Goal: Obtain resource: Download file/media

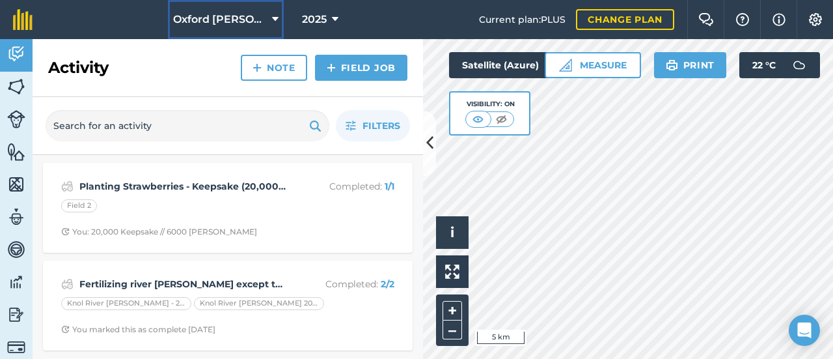
click at [261, 23] on span "Oxford [PERSON_NAME] Farm" at bounding box center [220, 20] width 94 height 16
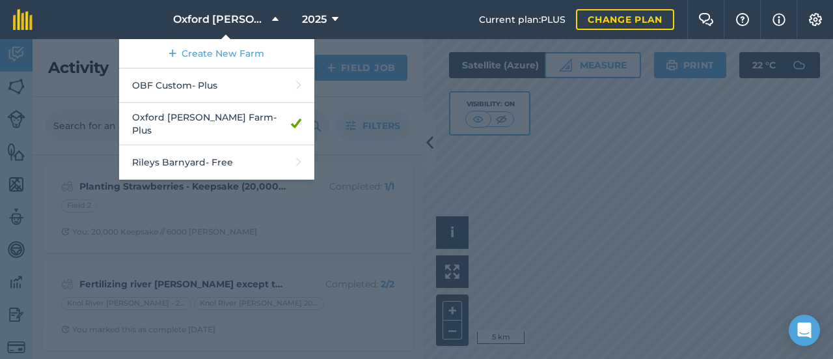
click at [425, 136] on div at bounding box center [416, 199] width 833 height 320
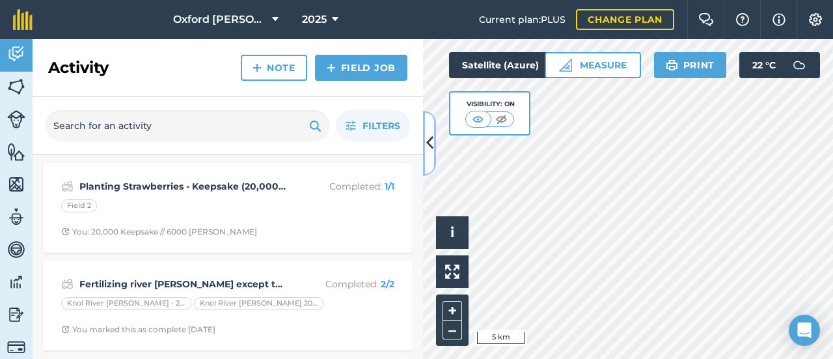
click at [432, 147] on icon at bounding box center [430, 143] width 7 height 23
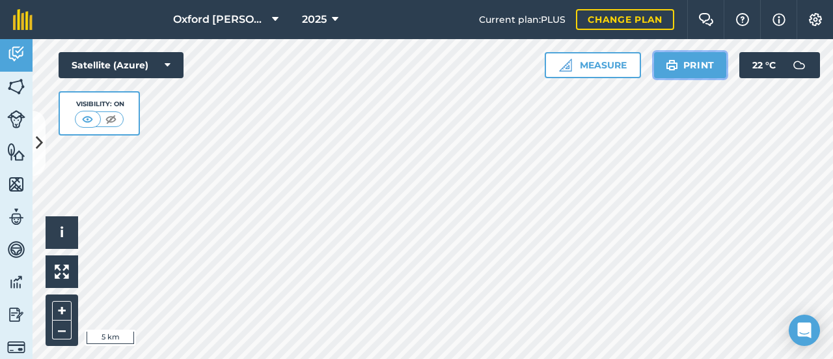
click at [701, 66] on button "Print" at bounding box center [690, 65] width 73 height 26
click at [64, 277] on img at bounding box center [62, 271] width 14 height 14
click at [70, 274] on button at bounding box center [62, 271] width 33 height 33
click at [64, 309] on button "+" at bounding box center [62, 311] width 20 height 20
click at [66, 307] on button "+" at bounding box center [62, 311] width 20 height 20
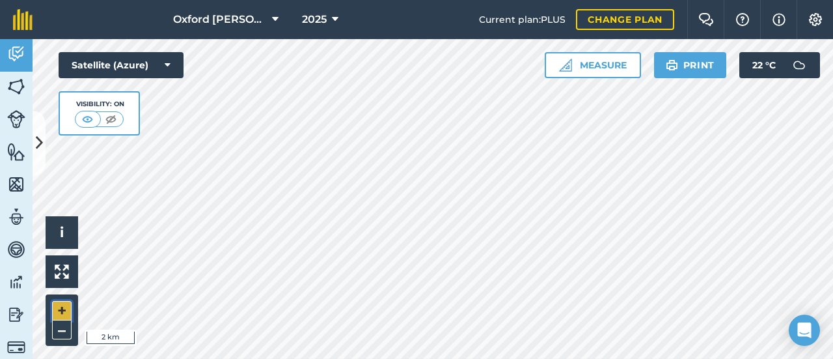
click at [66, 307] on button "+" at bounding box center [62, 311] width 20 height 20
click at [675, 71] on img at bounding box center [672, 65] width 12 height 16
click at [695, 71] on button "Print" at bounding box center [690, 65] width 73 height 26
click at [16, 184] on img at bounding box center [16, 185] width 18 height 20
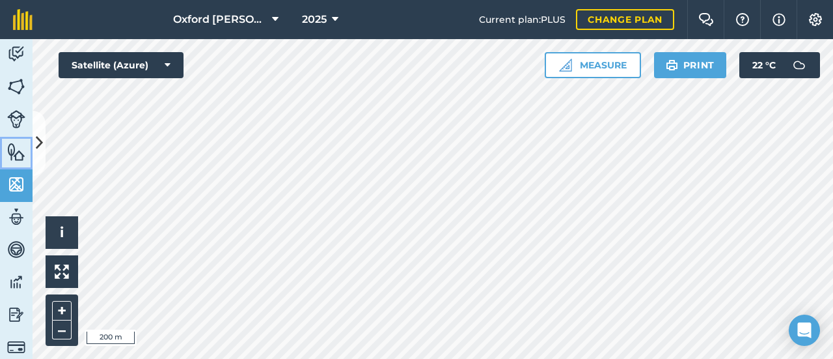
click at [18, 160] on img at bounding box center [16, 152] width 18 height 20
click at [23, 126] on img at bounding box center [16, 119] width 18 height 18
click at [21, 97] on link "Fields" at bounding box center [16, 88] width 33 height 33
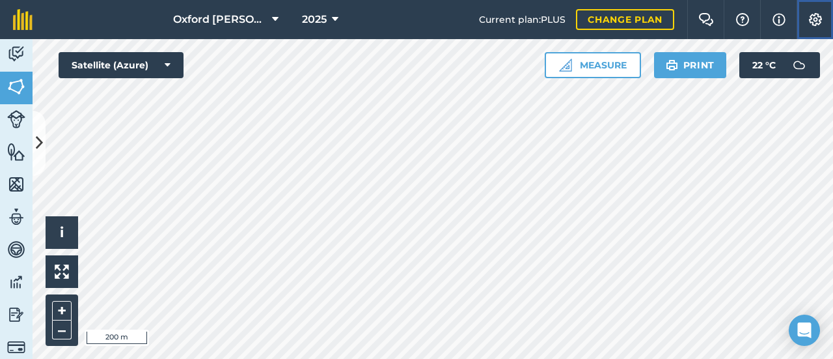
click at [804, 24] on button "Settings" at bounding box center [815, 19] width 36 height 39
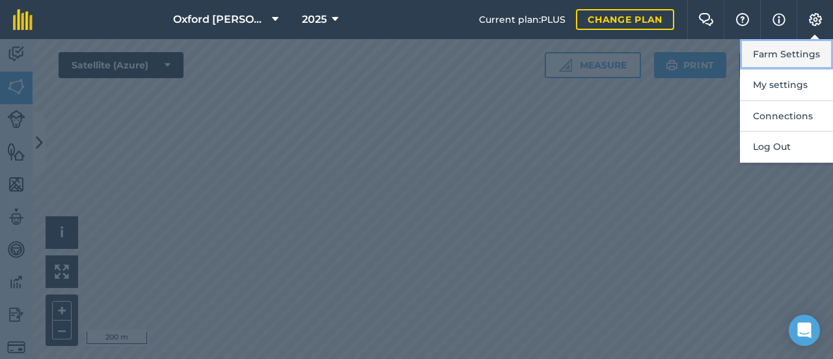
click at [786, 61] on button "Farm Settings" at bounding box center [786, 54] width 93 height 31
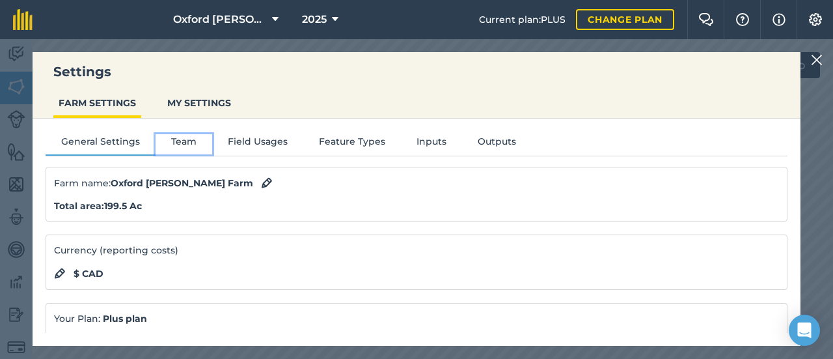
click at [188, 143] on button "Team" at bounding box center [184, 144] width 57 height 20
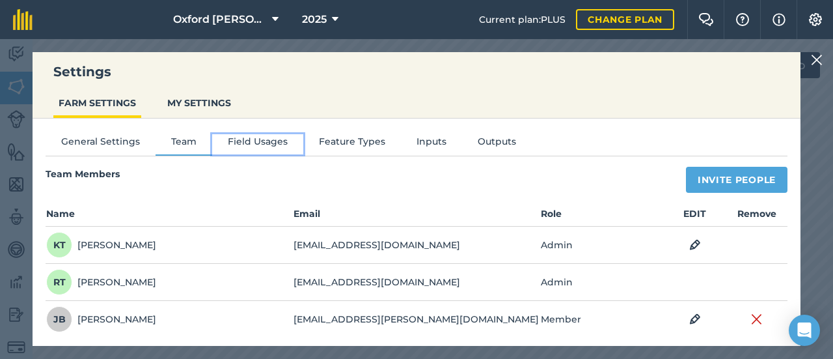
click at [272, 141] on button "Field Usages" at bounding box center [257, 144] width 91 height 20
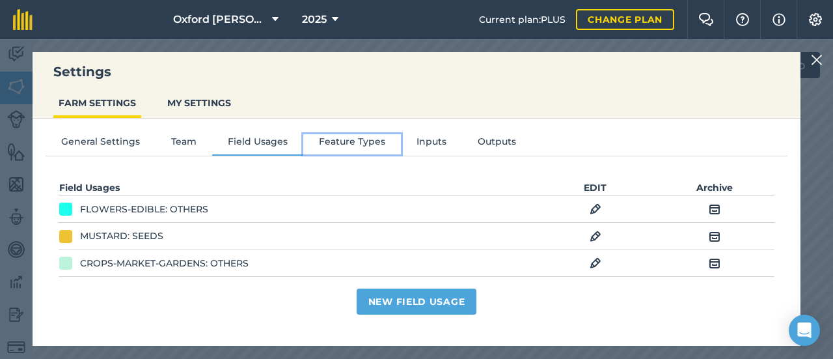
click at [323, 137] on button "Feature Types" at bounding box center [352, 144] width 98 height 20
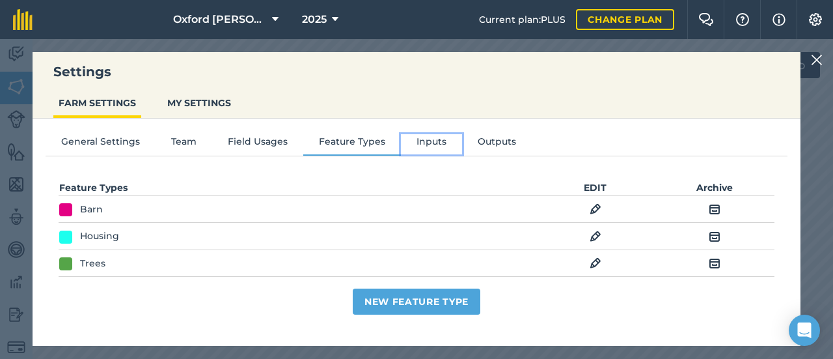
click at [443, 143] on button "Inputs" at bounding box center [431, 144] width 61 height 20
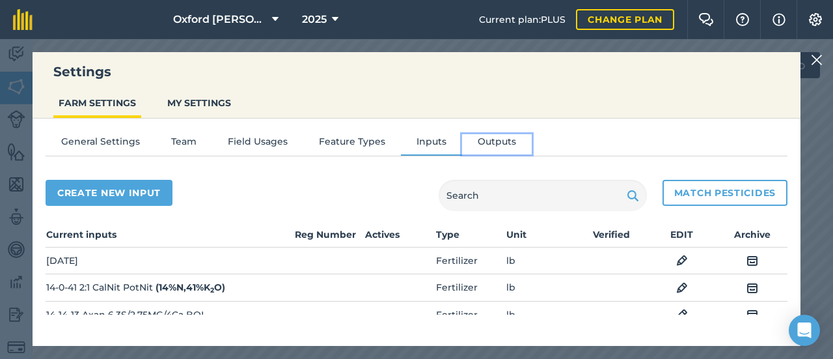
click at [485, 137] on button "Outputs" at bounding box center [497, 144] width 70 height 20
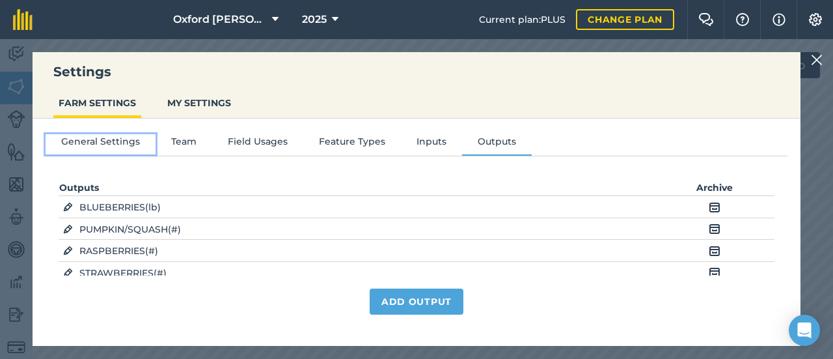
click at [85, 148] on button "General Settings" at bounding box center [101, 144] width 110 height 20
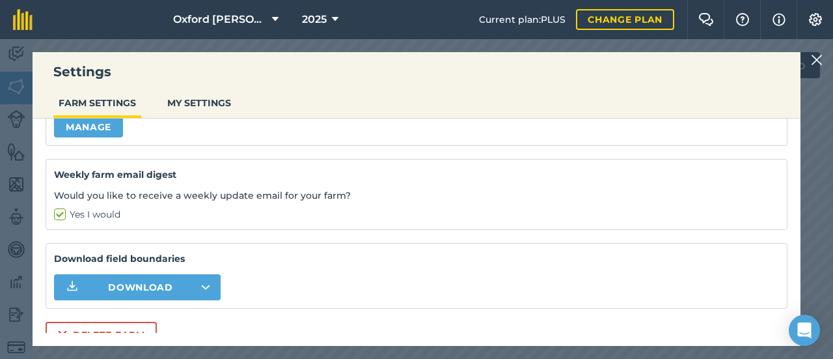
scroll to position [229, 0]
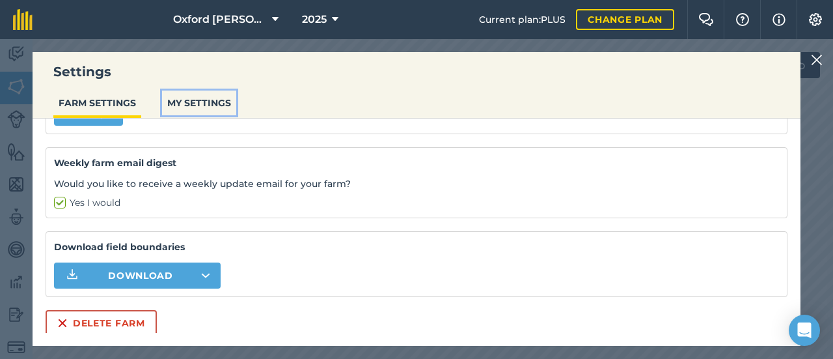
click at [178, 106] on button "MY SETTINGS" at bounding box center [199, 103] width 74 height 25
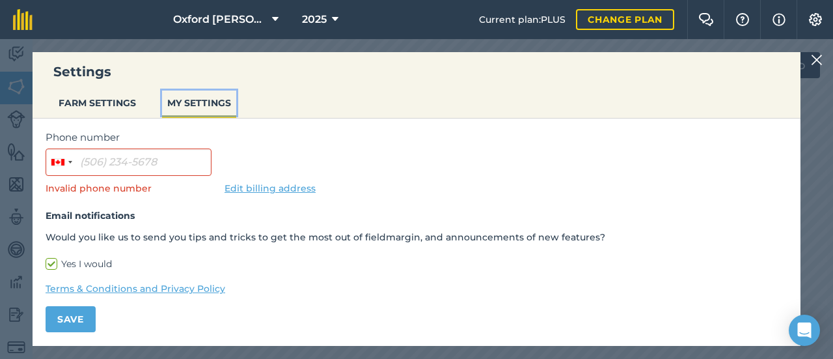
scroll to position [160, 0]
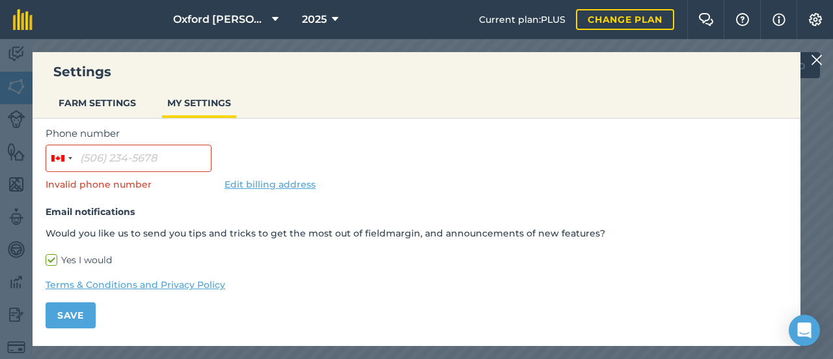
click at [813, 61] on img at bounding box center [817, 60] width 12 height 16
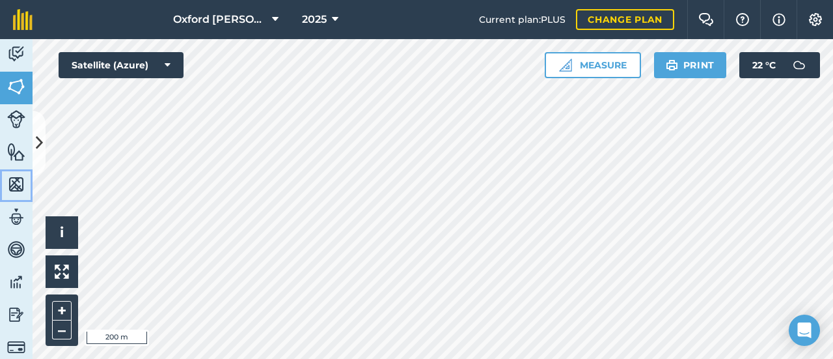
click at [21, 191] on img at bounding box center [16, 185] width 18 height 20
click at [10, 208] on img at bounding box center [16, 217] width 18 height 20
click at [26, 83] on link "Fields" at bounding box center [16, 88] width 33 height 33
click at [20, 313] on img at bounding box center [16, 315] width 18 height 20
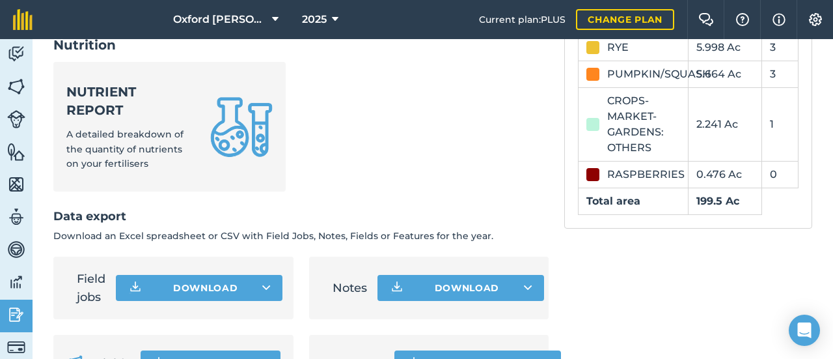
scroll to position [752, 0]
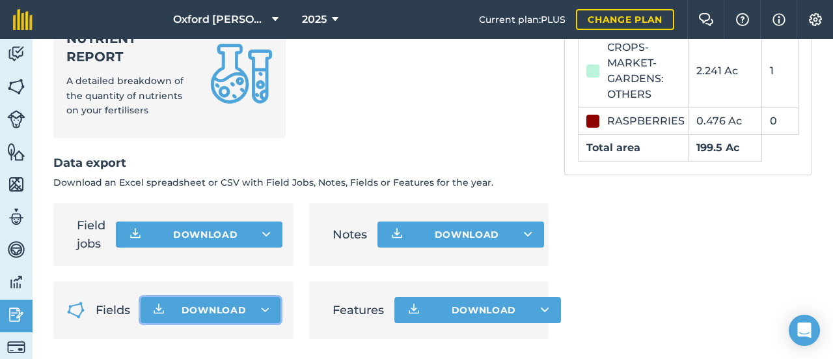
click at [236, 311] on span "Download" at bounding box center [214, 309] width 65 height 13
click at [242, 210] on li "Field jobs Download" at bounding box center [173, 234] width 240 height 63
click at [254, 311] on button "Download" at bounding box center [210, 310] width 139 height 26
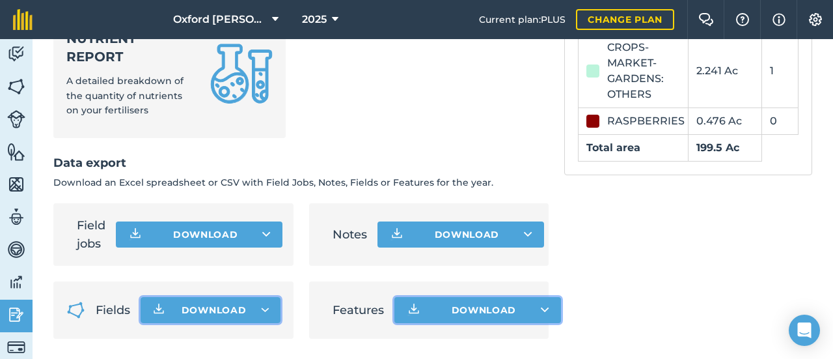
click at [460, 318] on button "Download" at bounding box center [478, 310] width 167 height 26
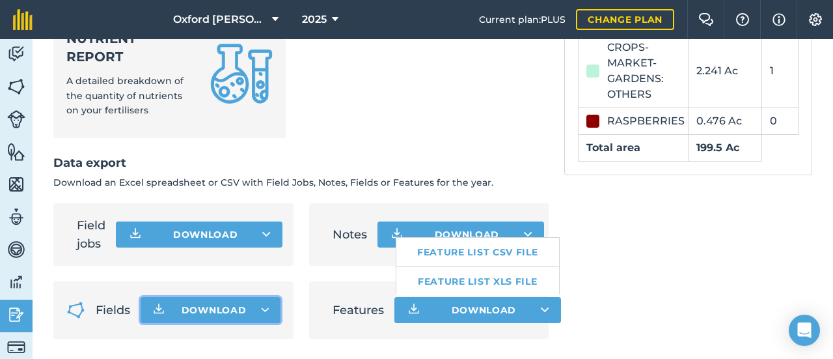
click at [248, 300] on button "Download" at bounding box center [210, 310] width 139 height 26
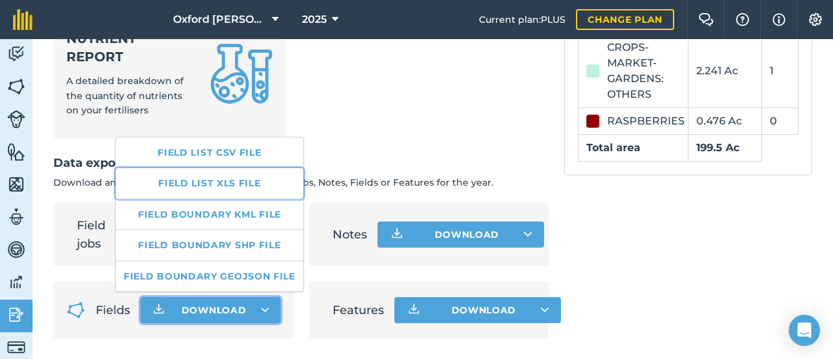
click at [224, 178] on link "Field list XLS file" at bounding box center [210, 183] width 188 height 30
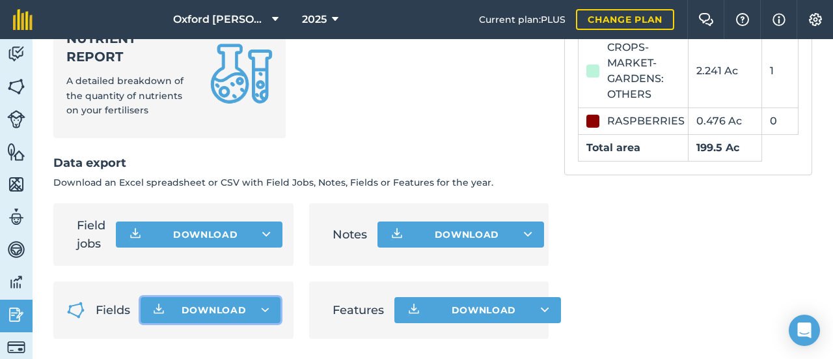
click at [224, 178] on p "Download an Excel spreadsheet or CSV with Field Jobs, Notes, Fields or Features…" at bounding box center [301, 182] width 496 height 14
click at [202, 309] on span "Download" at bounding box center [214, 309] width 65 height 13
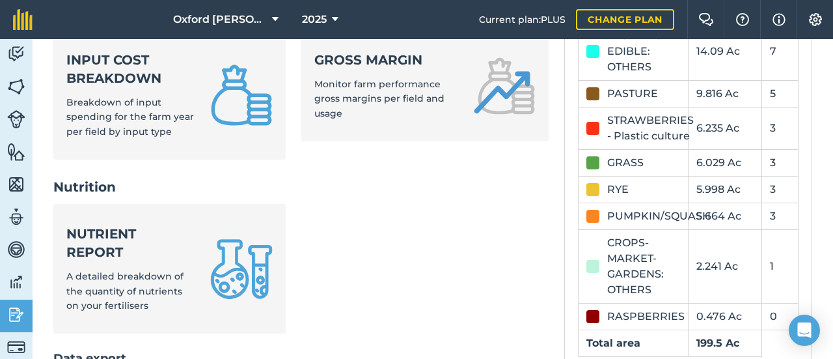
scroll to position [492, 0]
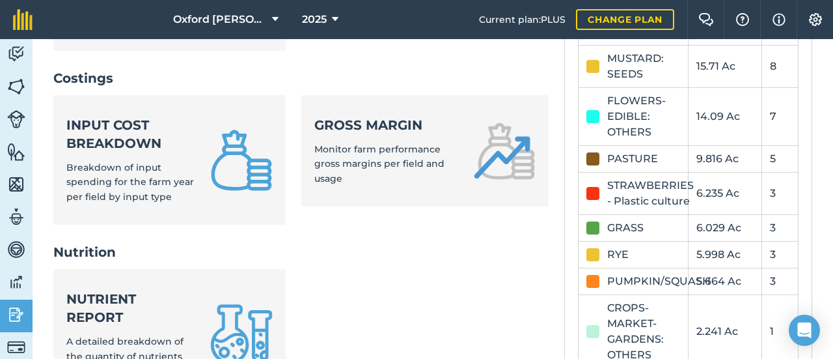
click at [612, 156] on div "PASTURE" at bounding box center [633, 159] width 51 height 16
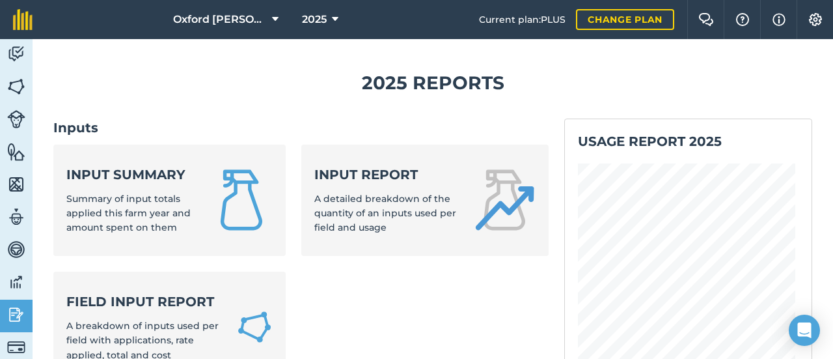
scroll to position [0, 0]
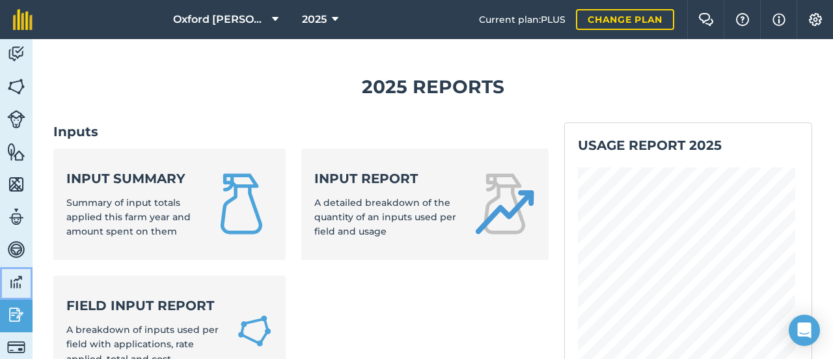
click at [21, 286] on img at bounding box center [16, 282] width 18 height 20
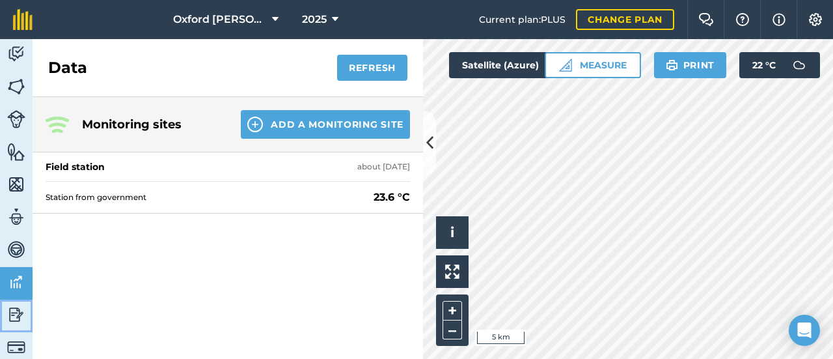
click at [3, 309] on link "Reporting" at bounding box center [16, 316] width 33 height 33
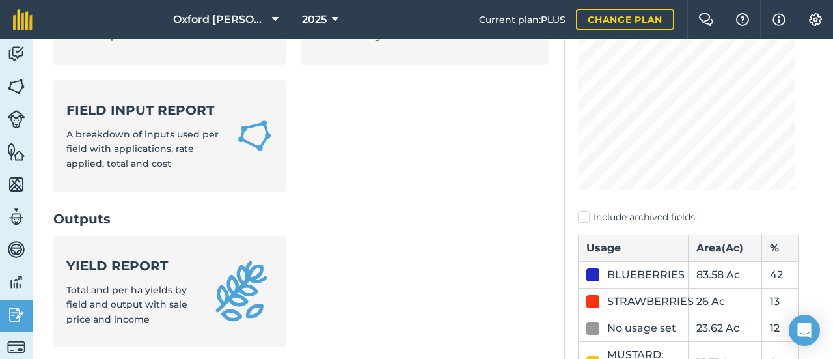
scroll to position [260, 0]
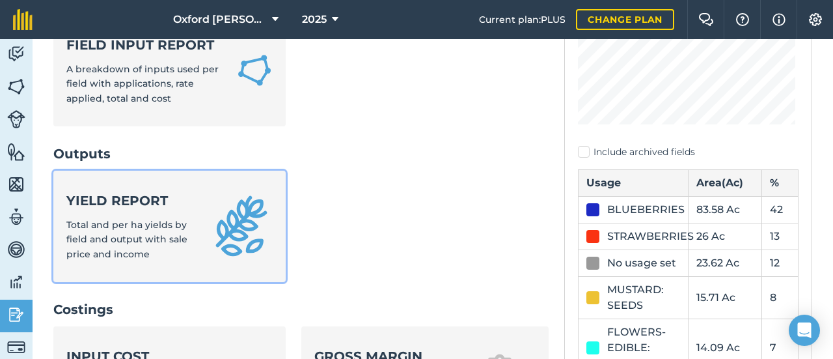
click at [242, 236] on img at bounding box center [241, 226] width 63 height 63
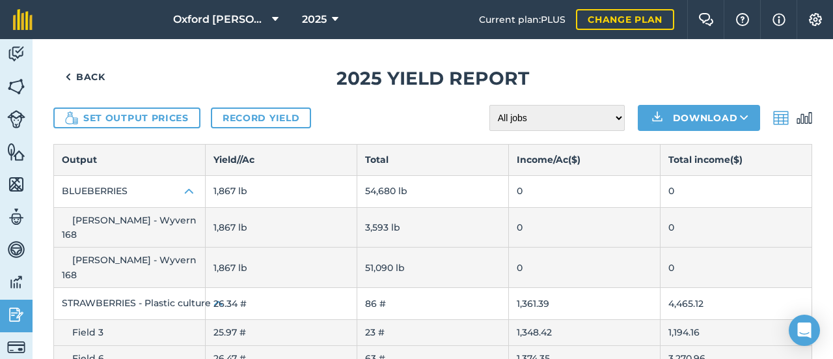
scroll to position [10, 0]
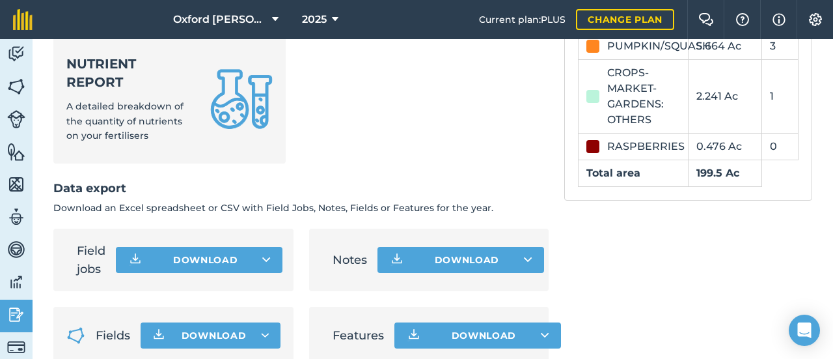
scroll to position [752, 0]
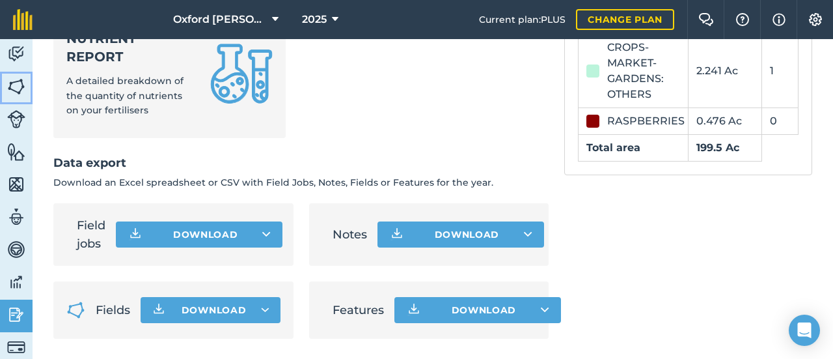
click at [18, 80] on img at bounding box center [16, 87] width 18 height 20
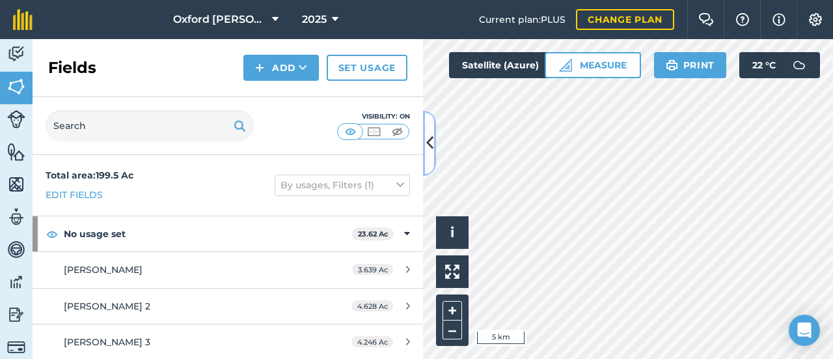
click at [432, 144] on icon at bounding box center [430, 143] width 7 height 23
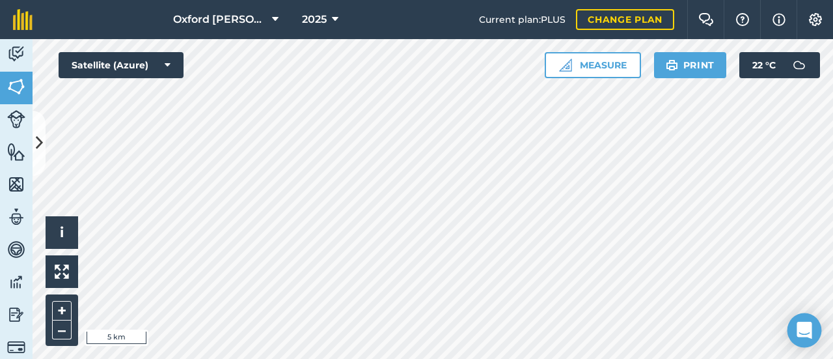
click at [806, 324] on icon "Open Intercom Messenger" at bounding box center [804, 330] width 15 height 17
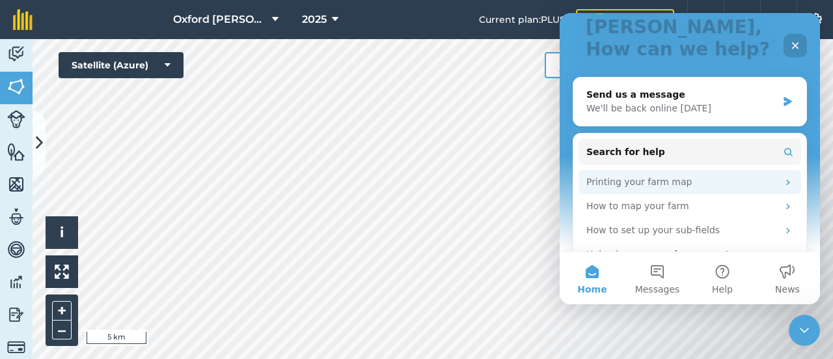
scroll to position [130, 0]
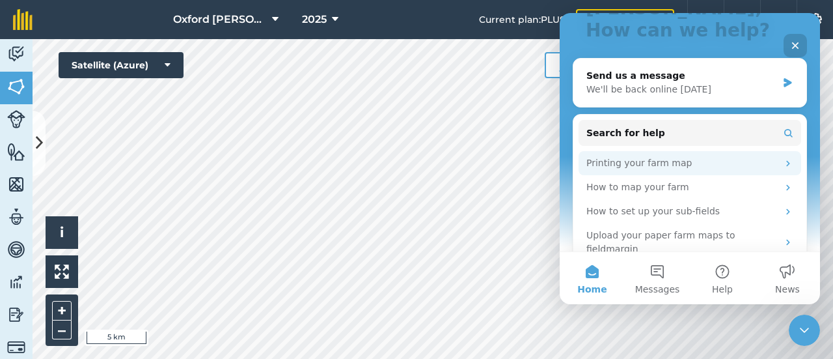
click at [656, 156] on div "Printing your farm map" at bounding box center [682, 163] width 191 height 14
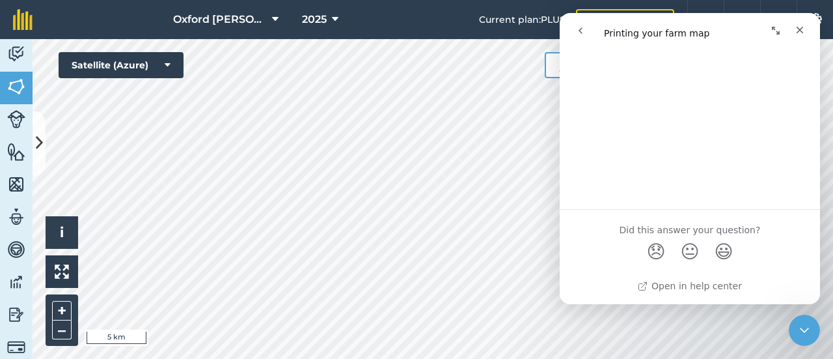
scroll to position [1125, 0]
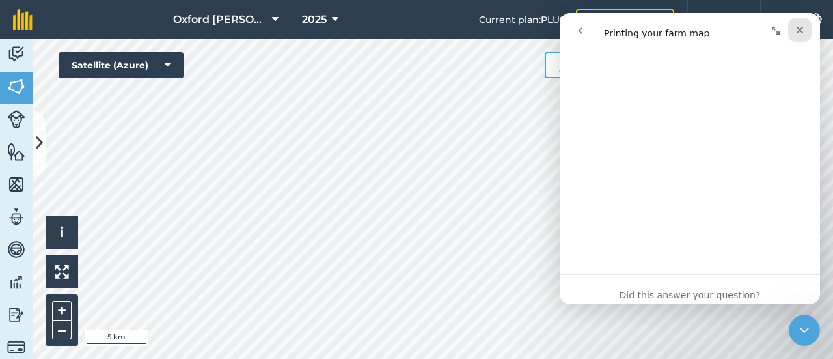
click at [792, 32] on div "Close" at bounding box center [800, 29] width 23 height 23
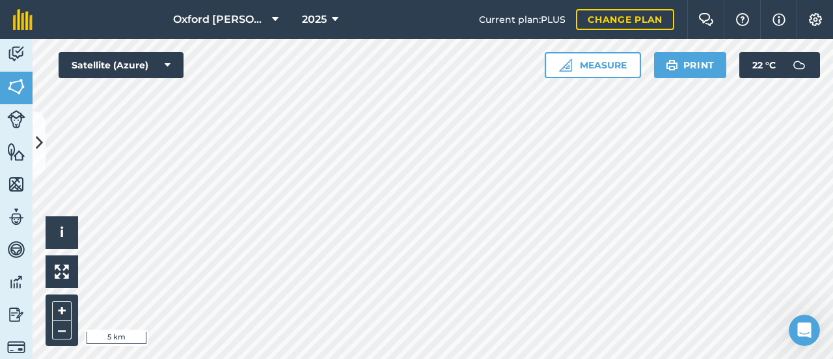
scroll to position [0, 0]
click at [598, 20] on link "Change plan" at bounding box center [625, 19] width 98 height 21
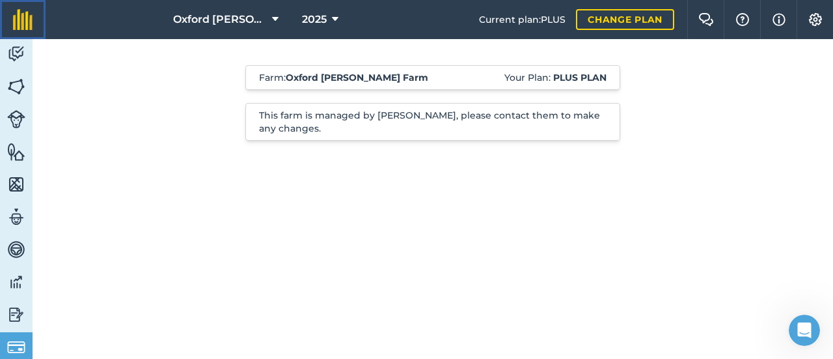
click at [13, 27] on img at bounding box center [23, 19] width 20 height 21
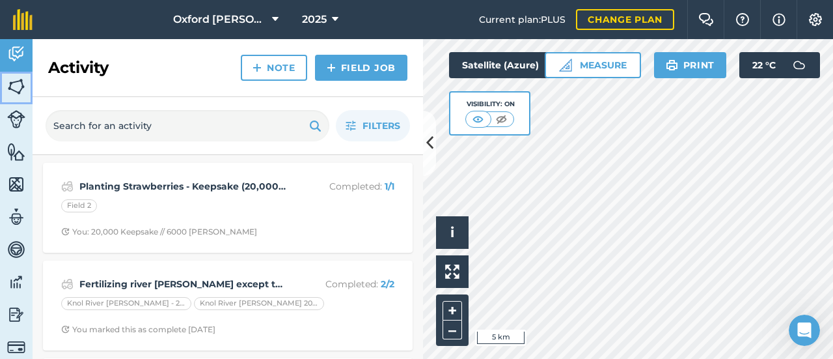
click at [5, 80] on link "Fields" at bounding box center [16, 88] width 33 height 33
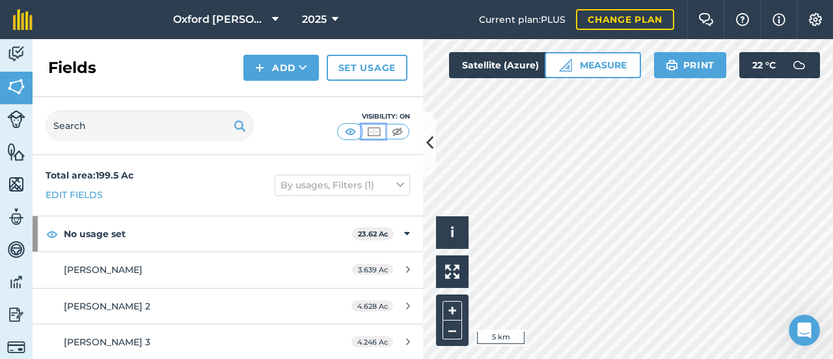
click at [377, 130] on img at bounding box center [374, 131] width 16 height 13
click at [432, 137] on icon at bounding box center [430, 143] width 7 height 23
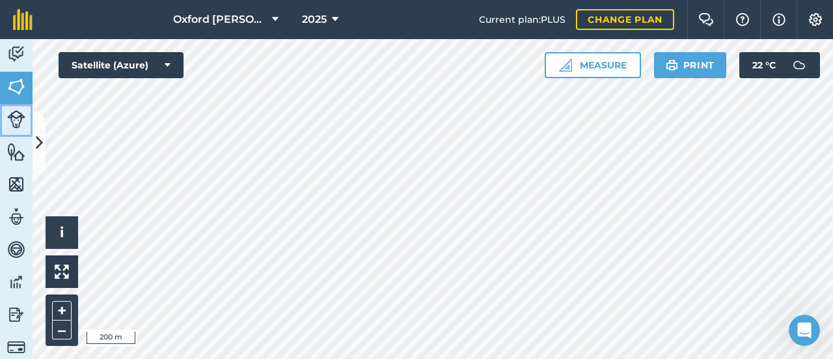
click at [8, 111] on img at bounding box center [16, 119] width 18 height 18
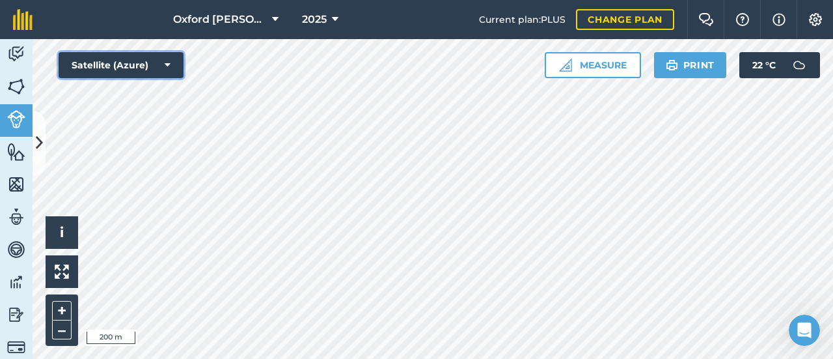
click at [164, 59] on button "Satellite (Azure)" at bounding box center [121, 65] width 125 height 26
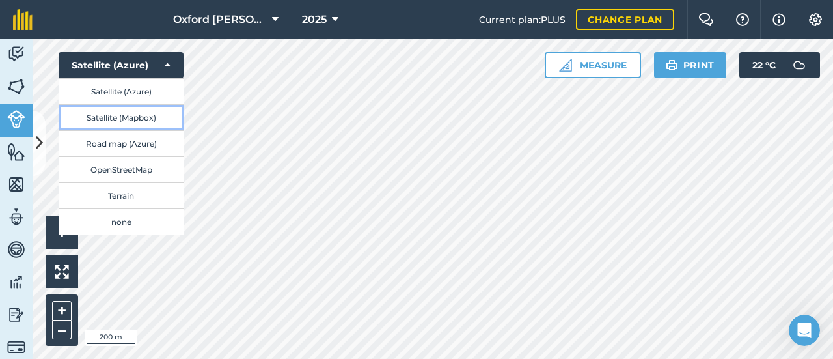
click at [145, 118] on button "Satellite (Mapbox)" at bounding box center [121, 117] width 125 height 26
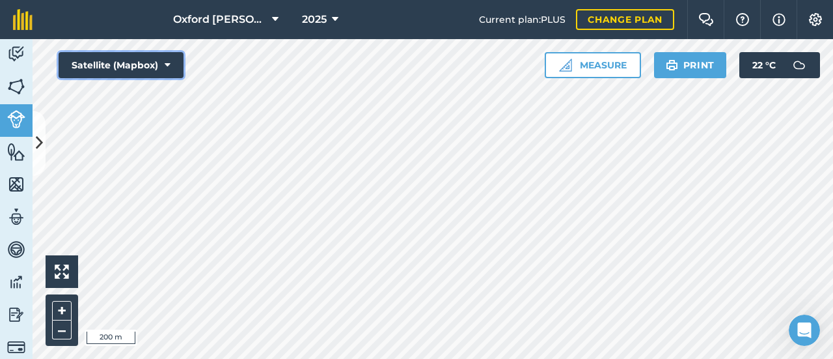
click at [164, 62] on button "Satellite (Mapbox)" at bounding box center [121, 65] width 125 height 26
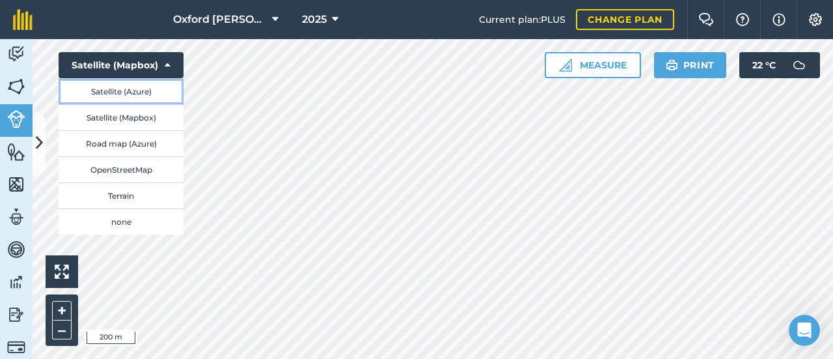
click at [159, 91] on button "Satellite (Azure)" at bounding box center [121, 91] width 125 height 26
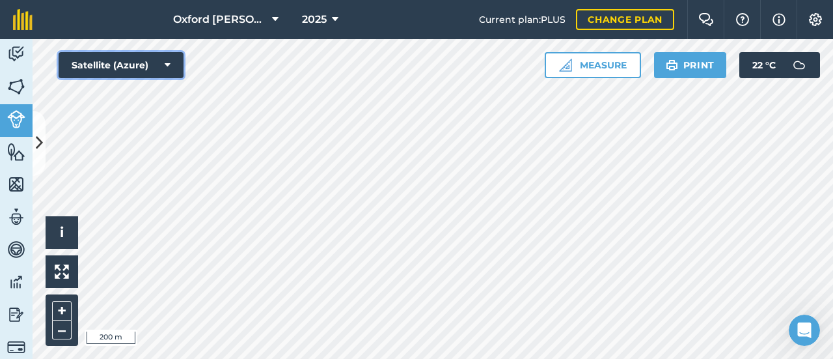
click at [169, 67] on icon at bounding box center [168, 65] width 6 height 13
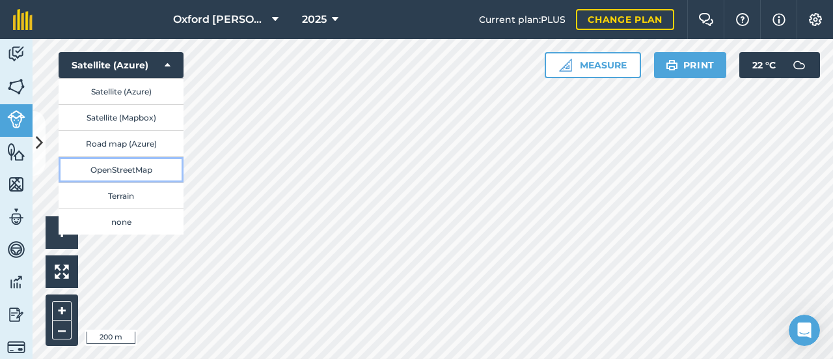
click at [154, 167] on button "OpenStreetMap" at bounding box center [121, 169] width 125 height 26
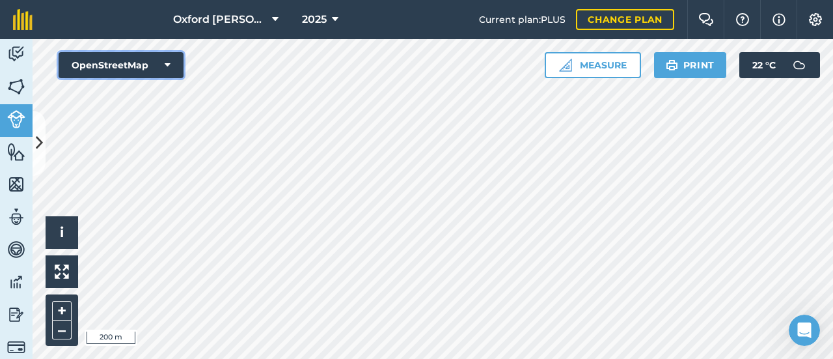
click at [160, 61] on button "OpenStreetMap" at bounding box center [121, 65] width 125 height 26
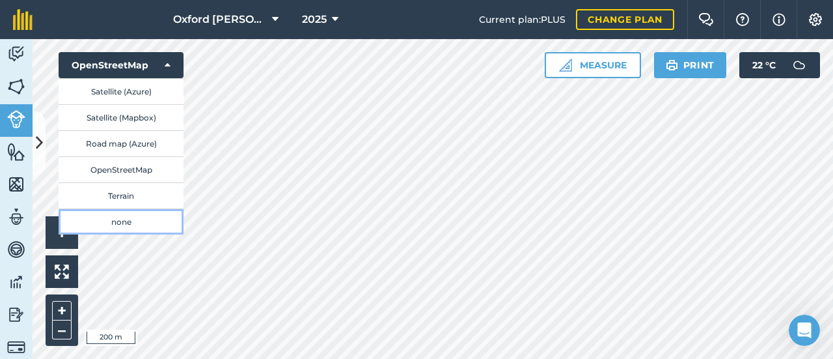
click at [150, 221] on button "none" at bounding box center [121, 221] width 125 height 26
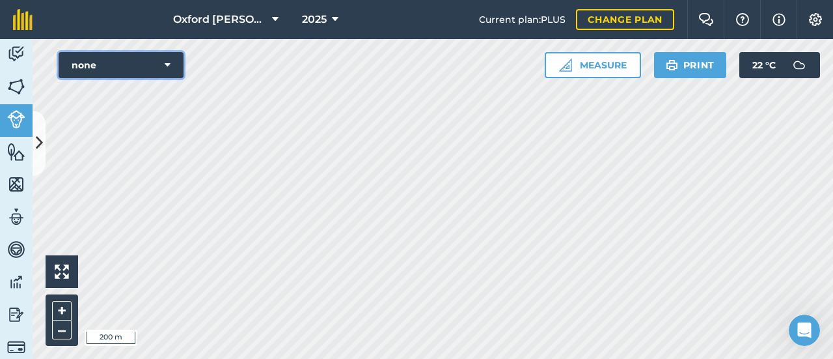
click at [136, 66] on button "none" at bounding box center [121, 65] width 125 height 26
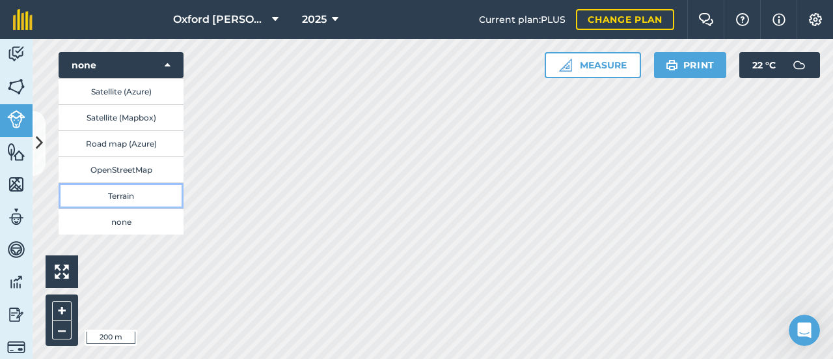
click at [140, 192] on button "Terrain" at bounding box center [121, 195] width 125 height 26
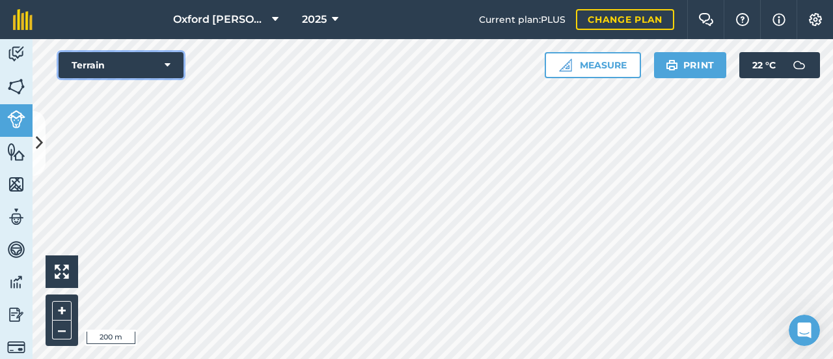
click at [144, 62] on button "Terrain" at bounding box center [121, 65] width 125 height 26
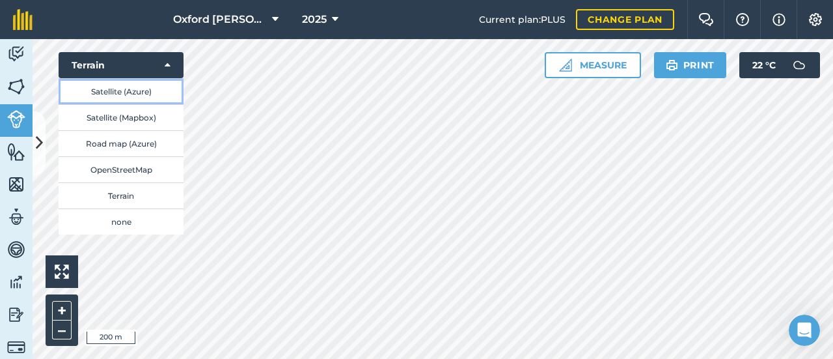
click at [148, 95] on button "Satellite (Azure)" at bounding box center [121, 91] width 125 height 26
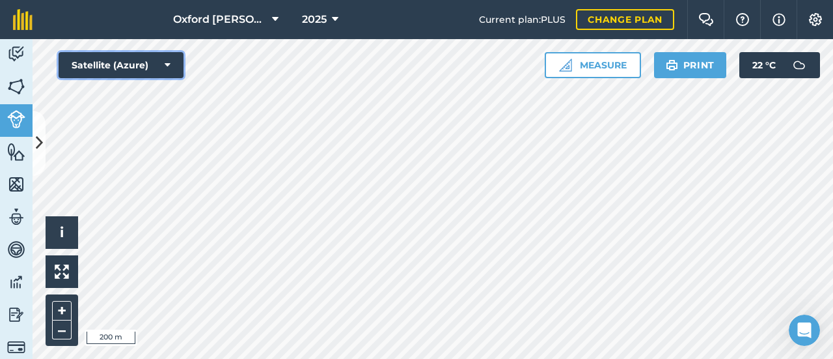
click at [150, 64] on button "Satellite (Azure)" at bounding box center [121, 65] width 125 height 26
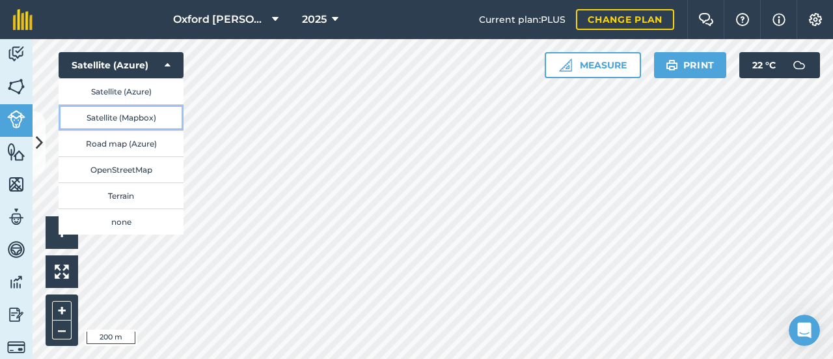
click at [145, 114] on button "Satellite (Mapbox)" at bounding box center [121, 117] width 125 height 26
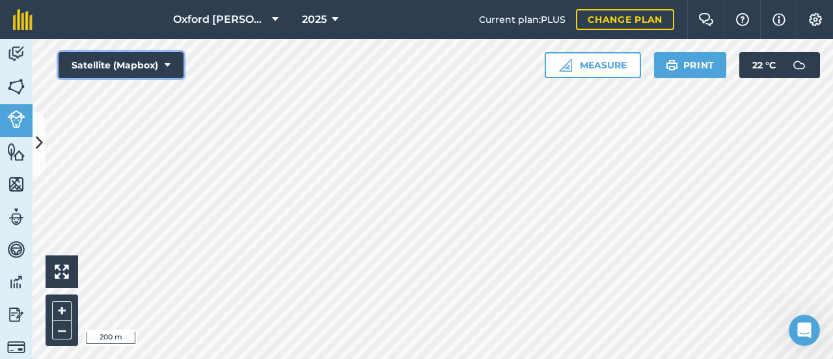
click at [146, 70] on button "Satellite (Mapbox)" at bounding box center [121, 65] width 125 height 26
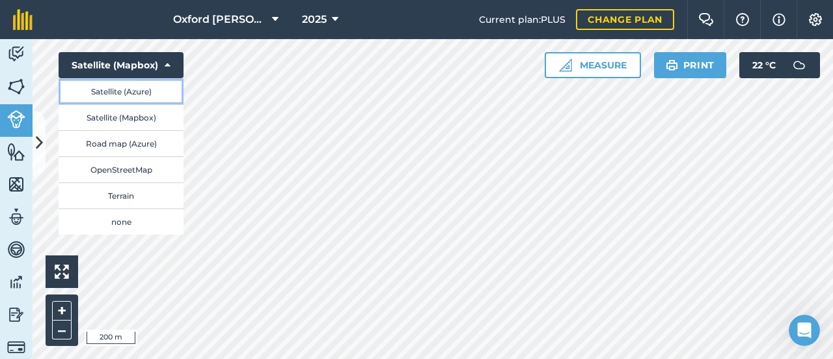
click at [143, 94] on button "Satellite (Azure)" at bounding box center [121, 91] width 125 height 26
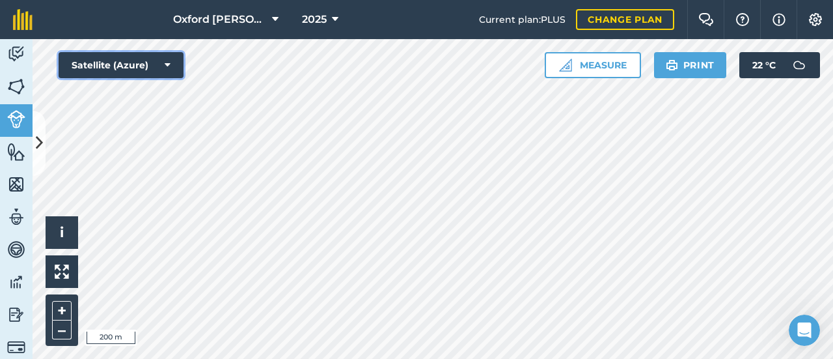
click at [145, 66] on button "Satellite (Azure)" at bounding box center [121, 65] width 125 height 26
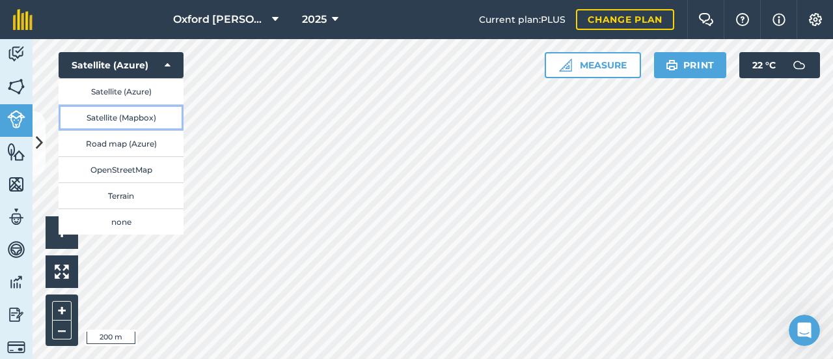
click at [147, 113] on button "Satellite (Mapbox)" at bounding box center [121, 117] width 125 height 26
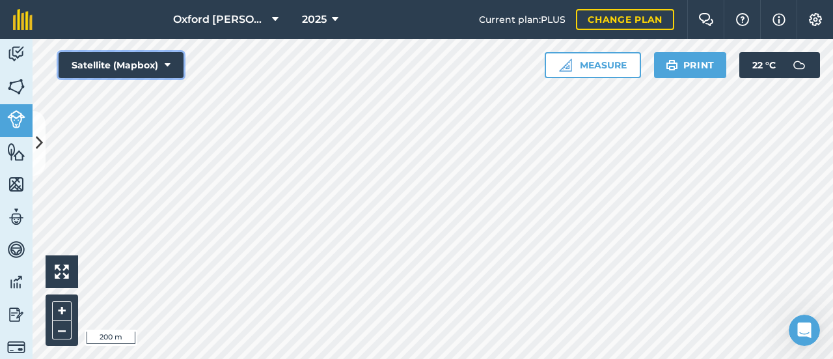
click at [143, 62] on button "Satellite (Mapbox)" at bounding box center [121, 65] width 125 height 26
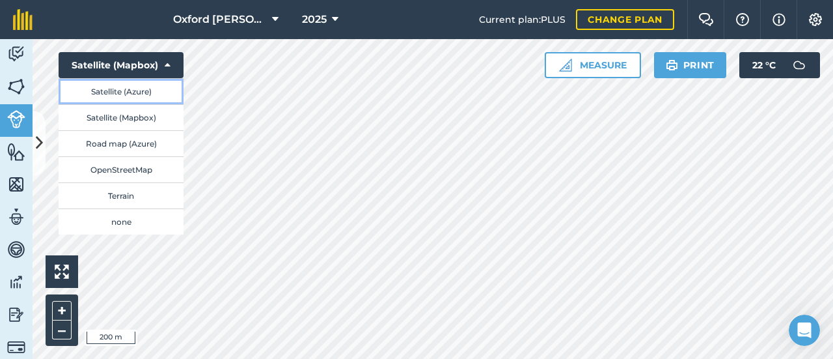
click at [141, 92] on button "Satellite (Azure)" at bounding box center [121, 91] width 125 height 26
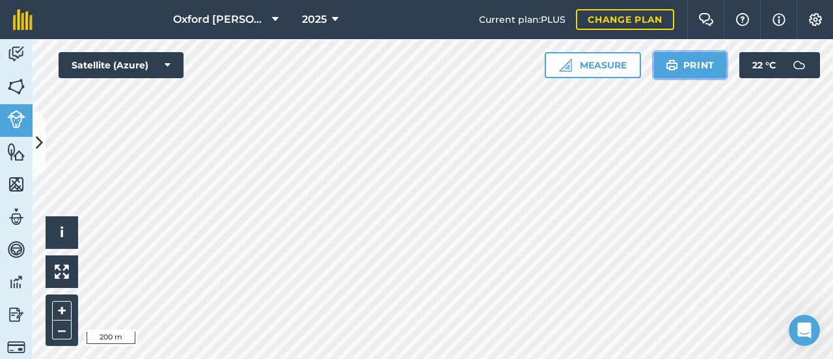
click at [681, 61] on button "Print" at bounding box center [690, 65] width 73 height 26
click at [666, 61] on img at bounding box center [672, 65] width 12 height 16
click at [71, 227] on button "i" at bounding box center [62, 232] width 33 height 33
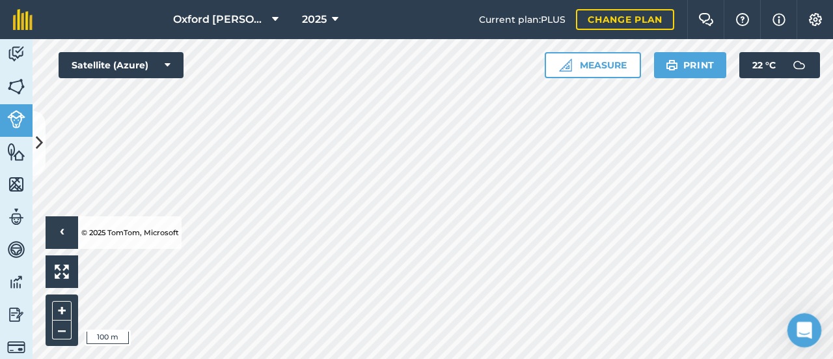
click at [799, 322] on icon "Open Intercom Messenger" at bounding box center [802, 328] width 21 height 21
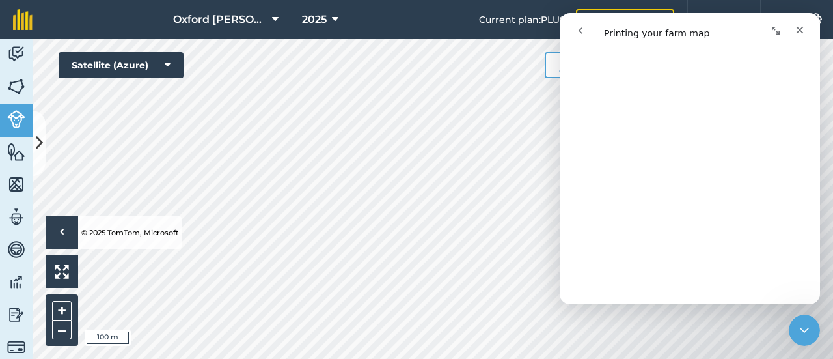
scroll to position [343, 0]
click at [802, 24] on div "Close" at bounding box center [800, 29] width 23 height 23
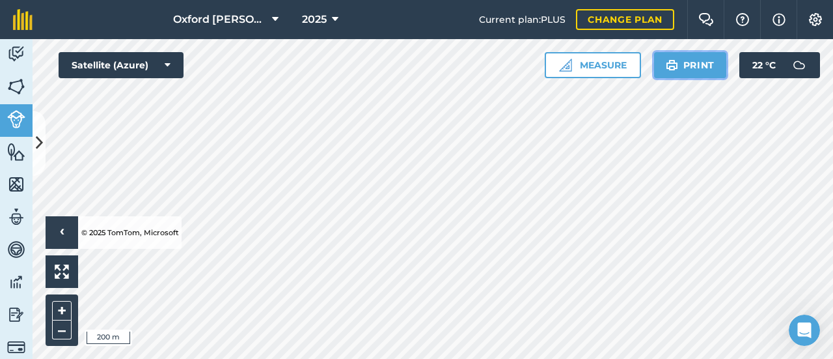
click at [691, 68] on button "Print" at bounding box center [690, 65] width 73 height 26
click at [746, 27] on button "Help" at bounding box center [742, 19] width 36 height 39
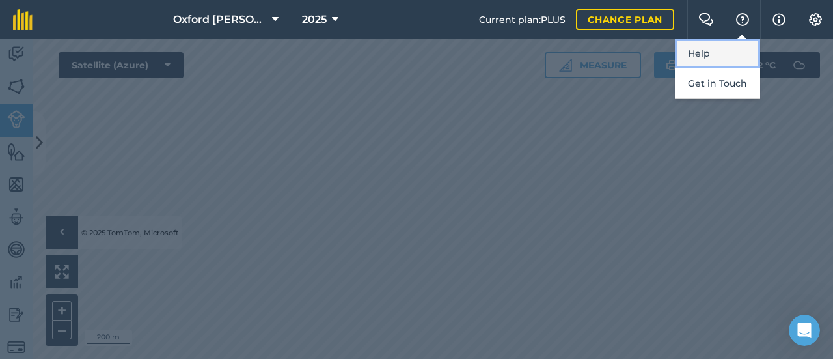
click at [742, 59] on link "Help" at bounding box center [717, 53] width 85 height 29
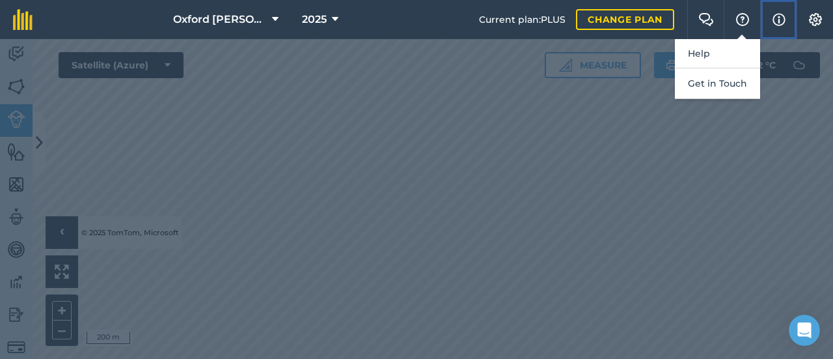
click at [776, 20] on img at bounding box center [779, 20] width 13 height 16
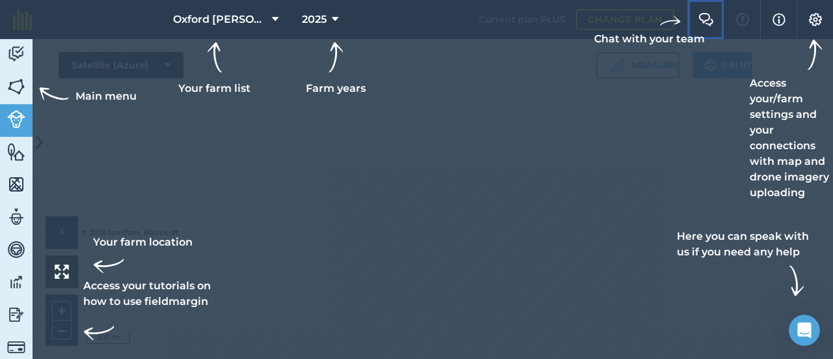
click at [711, 22] on img at bounding box center [707, 19] width 16 height 13
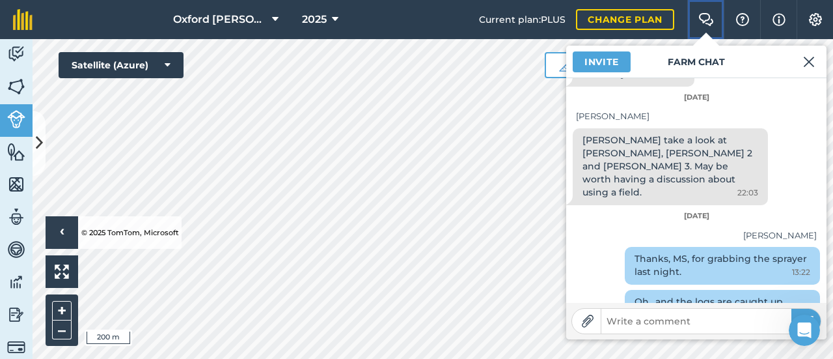
scroll to position [257, 0]
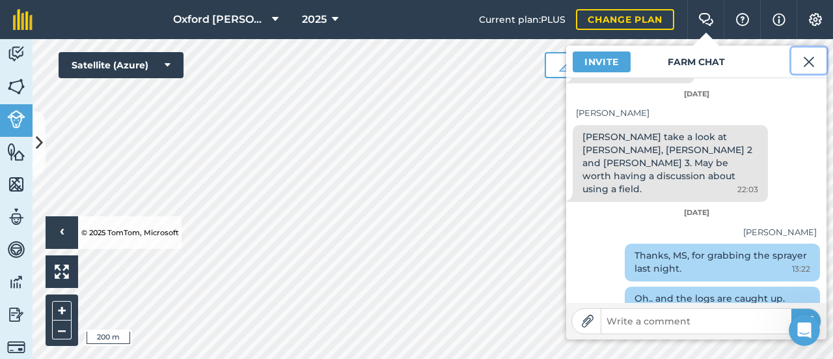
click at [810, 57] on img at bounding box center [810, 62] width 12 height 16
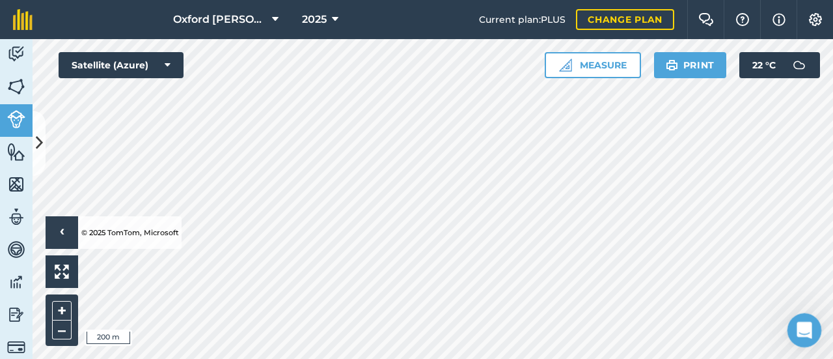
click at [796, 324] on icon "Open Intercom Messenger" at bounding box center [802, 328] width 21 height 21
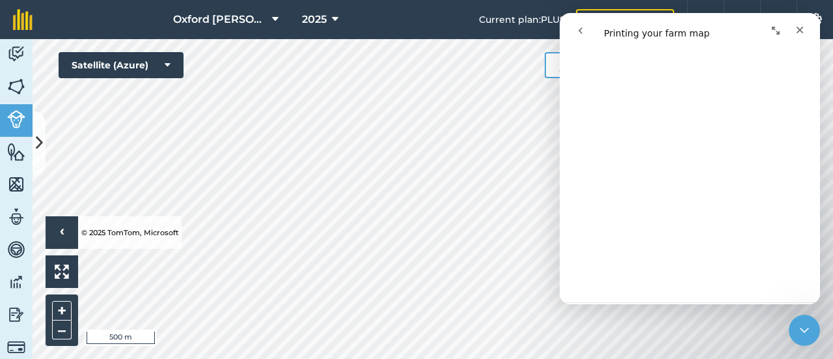
scroll to position [1190, 0]
click at [585, 34] on icon "go back" at bounding box center [581, 30] width 10 height 10
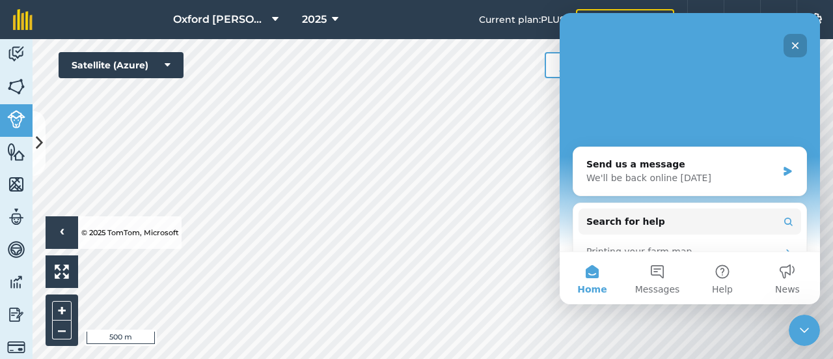
scroll to position [0, 0]
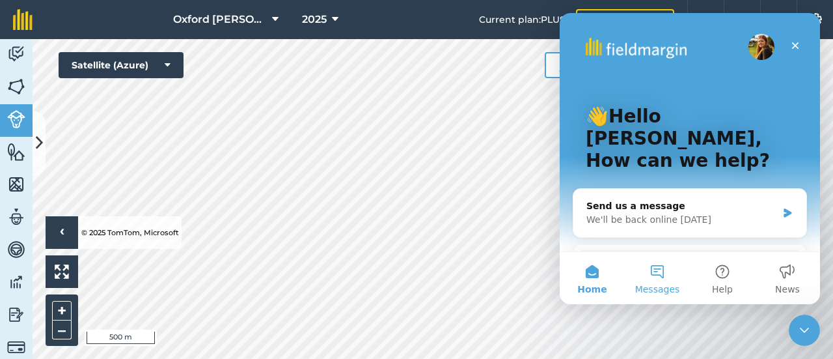
click at [652, 261] on button "Messages" at bounding box center [657, 278] width 65 height 52
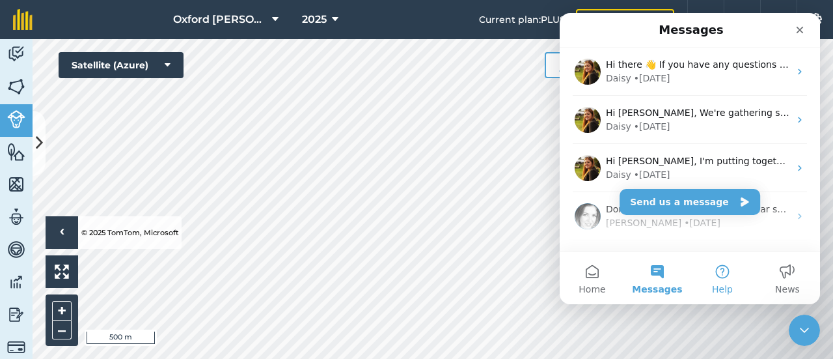
click at [729, 268] on button "Help" at bounding box center [722, 278] width 65 height 52
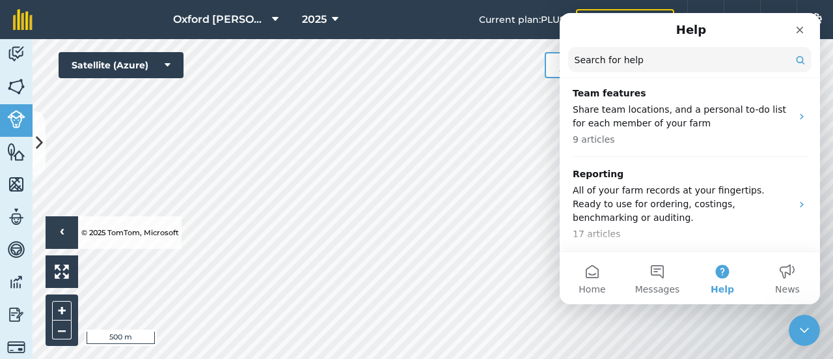
scroll to position [456, 0]
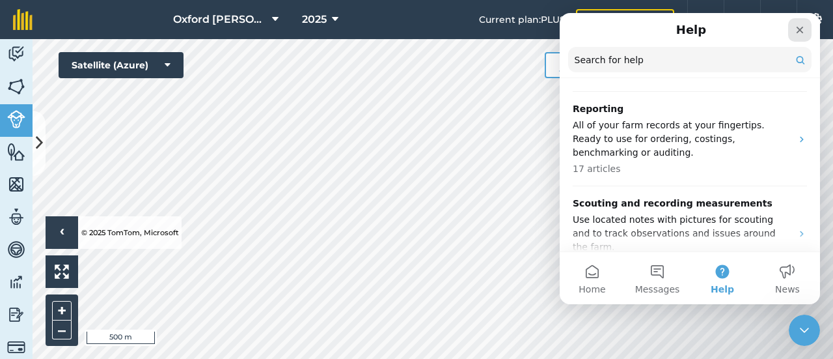
click at [804, 36] on div "Close" at bounding box center [800, 29] width 23 height 23
